Goal: Task Accomplishment & Management: Use online tool/utility

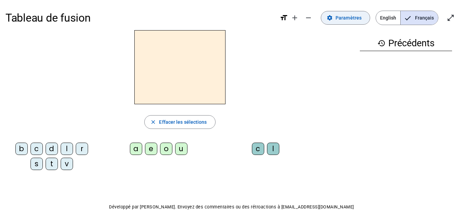
click at [349, 17] on span "Paramètres" at bounding box center [348, 18] width 26 height 8
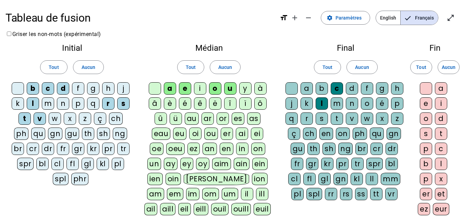
click at [96, 87] on div "g" at bounding box center [93, 88] width 12 height 12
click at [202, 87] on div "i" at bounding box center [200, 88] width 12 height 12
click at [227, 87] on div "u" at bounding box center [230, 88] width 12 height 12
click at [292, 91] on div at bounding box center [291, 88] width 12 height 12
click at [46, 105] on div "m" at bounding box center [48, 103] width 12 height 12
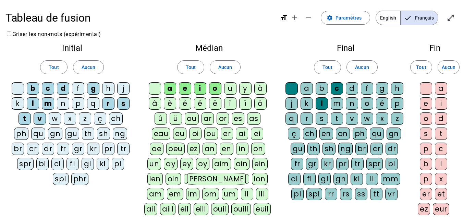
click at [31, 103] on div "l" at bounding box center [33, 103] width 12 height 12
click at [108, 106] on div "r" at bounding box center [108, 103] width 12 height 12
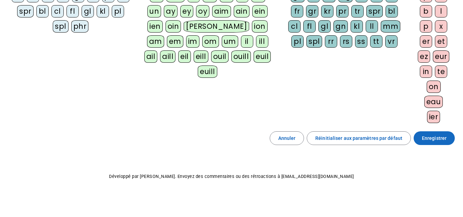
click at [440, 142] on span "Enregistrer" at bounding box center [434, 138] width 25 height 8
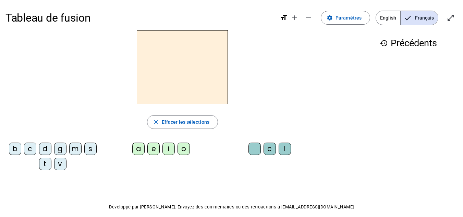
click at [16, 150] on div "b" at bounding box center [15, 149] width 12 height 12
click at [154, 148] on div "e" at bounding box center [153, 149] width 12 height 12
click at [270, 147] on div "c" at bounding box center [269, 149] width 12 height 12
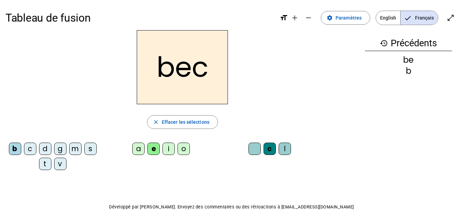
click at [92, 149] on div "s" at bounding box center [90, 149] width 12 height 12
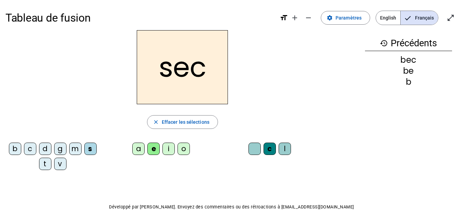
click at [139, 150] on div "a" at bounding box center [138, 149] width 12 height 12
click at [255, 150] on div at bounding box center [254, 149] width 12 height 12
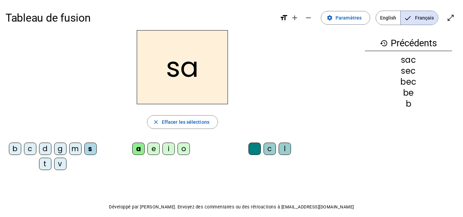
click at [61, 163] on div "v" at bounding box center [60, 164] width 12 height 12
click at [284, 147] on div "l" at bounding box center [285, 149] width 12 height 12
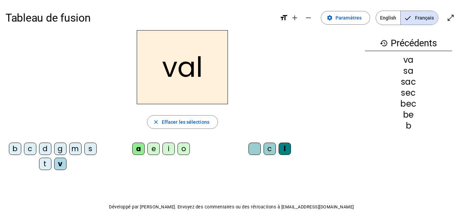
click at [73, 146] on div "m" at bounding box center [75, 149] width 12 height 12
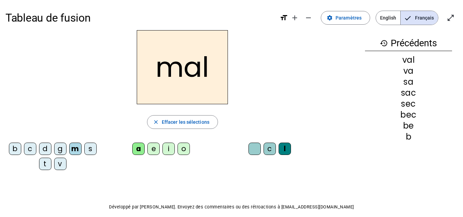
click at [168, 146] on div "i" at bounding box center [168, 149] width 12 height 12
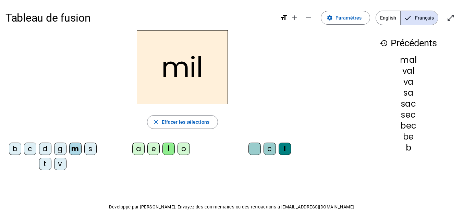
click at [90, 144] on div "s" at bounding box center [90, 149] width 12 height 12
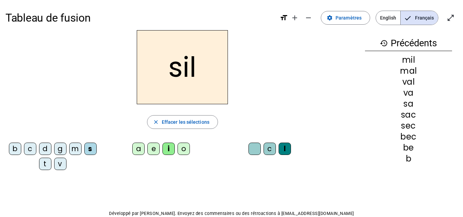
click at [136, 147] on div "a" at bounding box center [138, 149] width 12 height 12
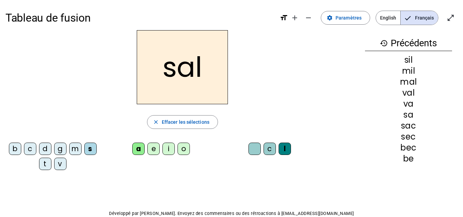
click at [187, 148] on div "o" at bounding box center [183, 149] width 12 height 12
click at [156, 147] on div "e" at bounding box center [153, 149] width 12 height 12
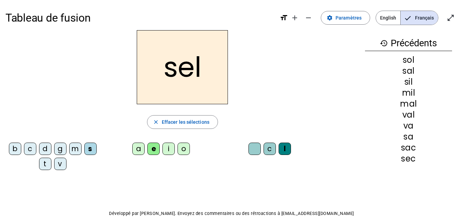
click at [63, 147] on div "g" at bounding box center [60, 149] width 12 height 12
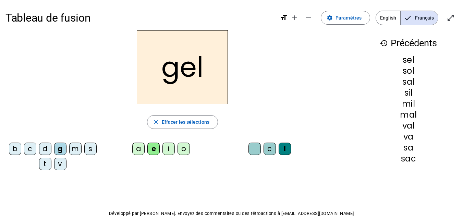
click at [14, 148] on div "b" at bounding box center [15, 149] width 12 height 12
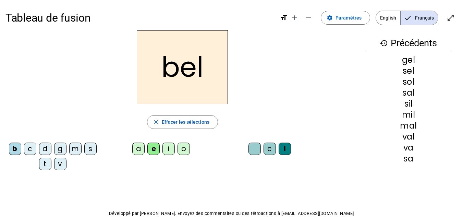
click at [45, 165] on div "t" at bounding box center [45, 164] width 12 height 12
